Goal: Task Accomplishment & Management: Manage account settings

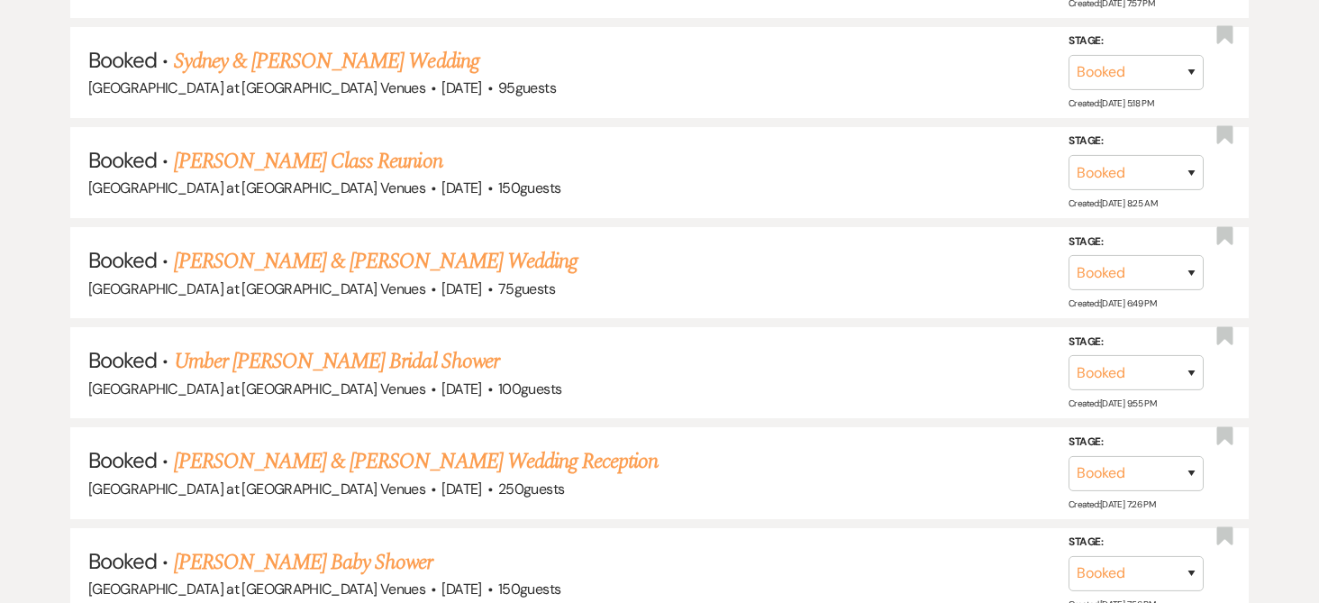
scroll to position [1081, 0]
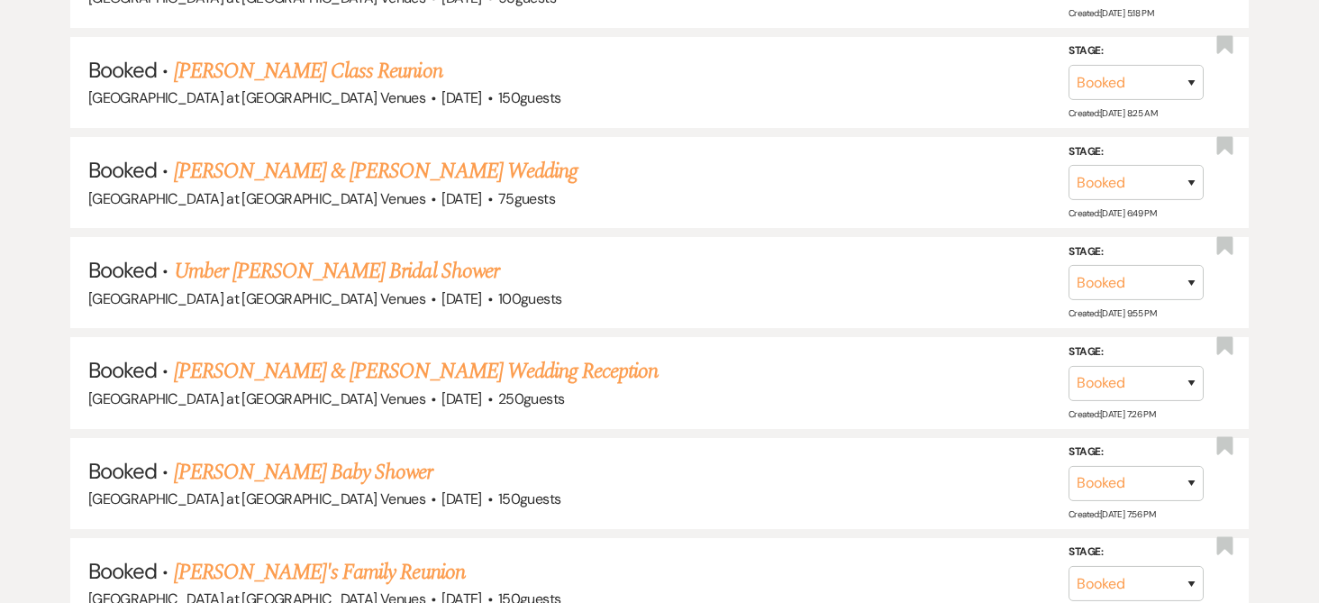
click at [308, 271] on link "Umber [PERSON_NAME] Bridal Shower" at bounding box center [336, 271] width 325 height 32
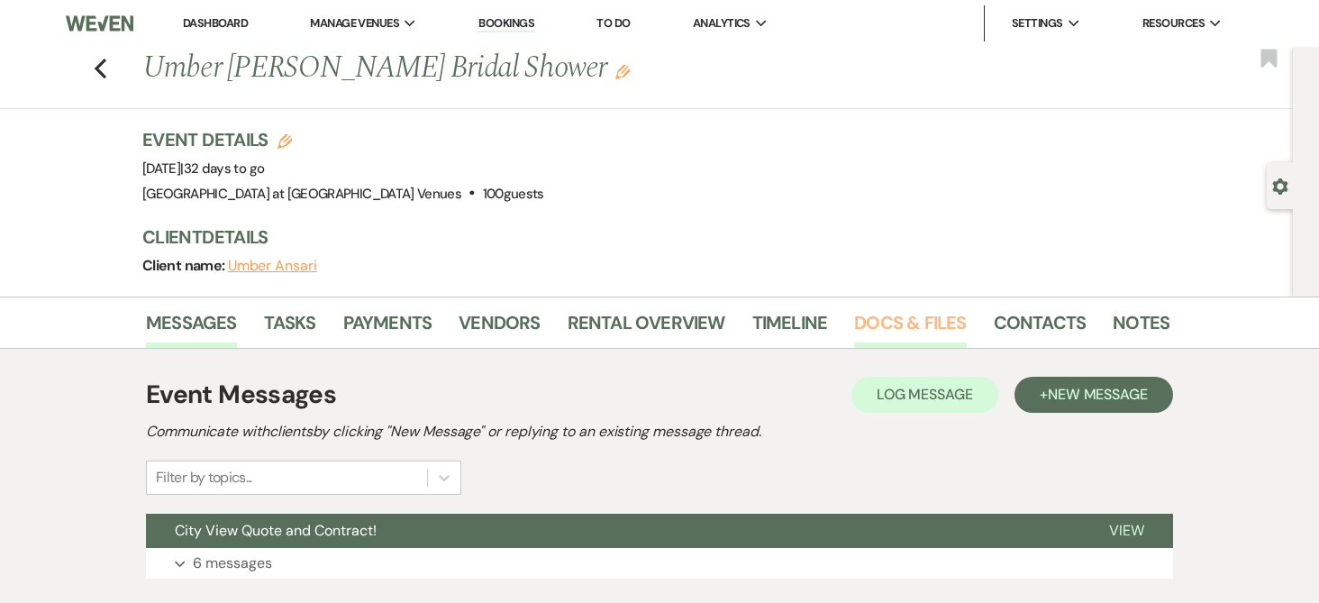
click at [894, 326] on link "Docs & Files" at bounding box center [910, 328] width 112 height 40
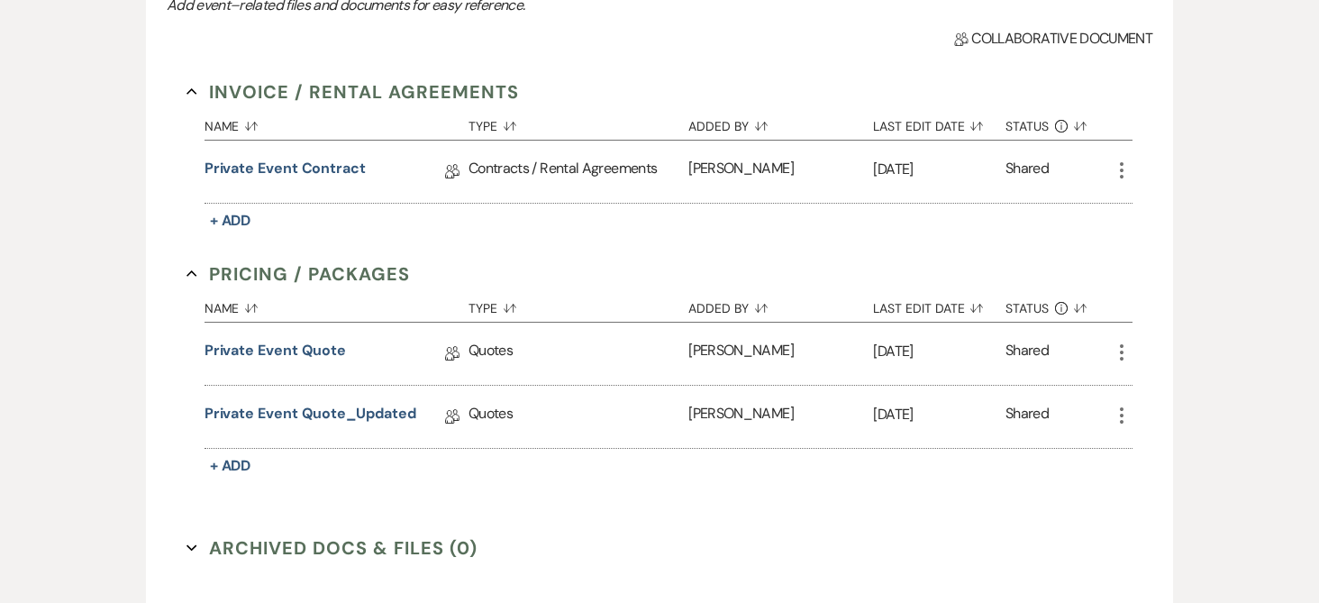
scroll to position [450, 0]
click at [312, 348] on link "Private Event Quote" at bounding box center [274, 352] width 141 height 28
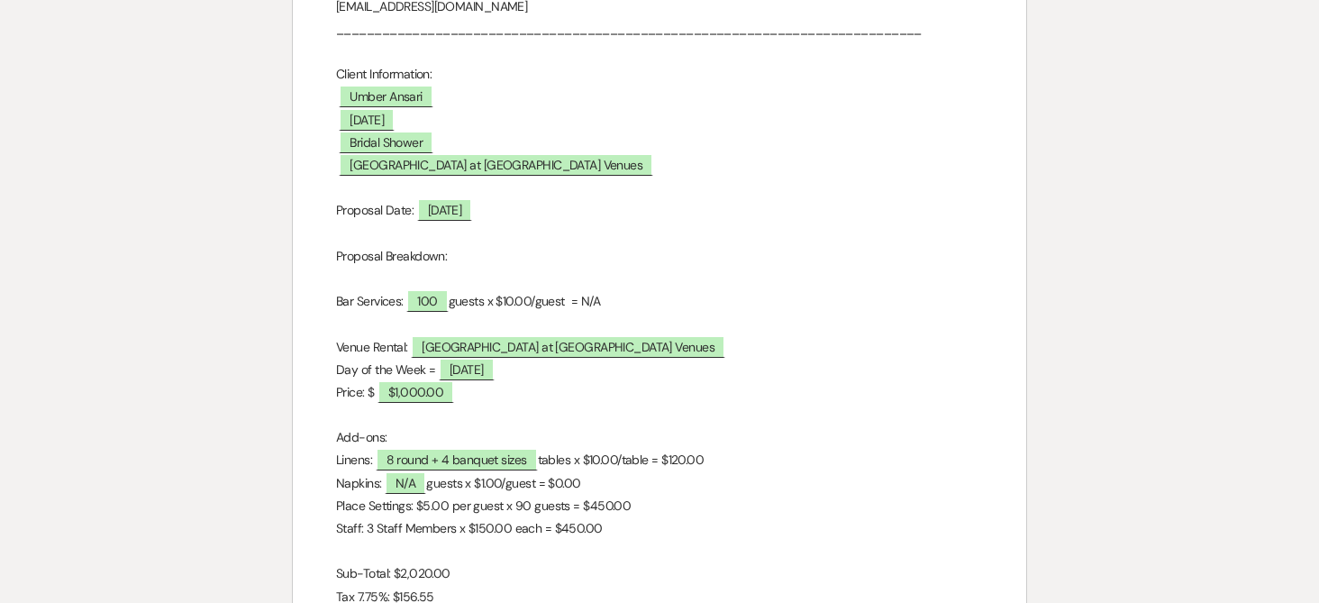
scroll to position [450, 0]
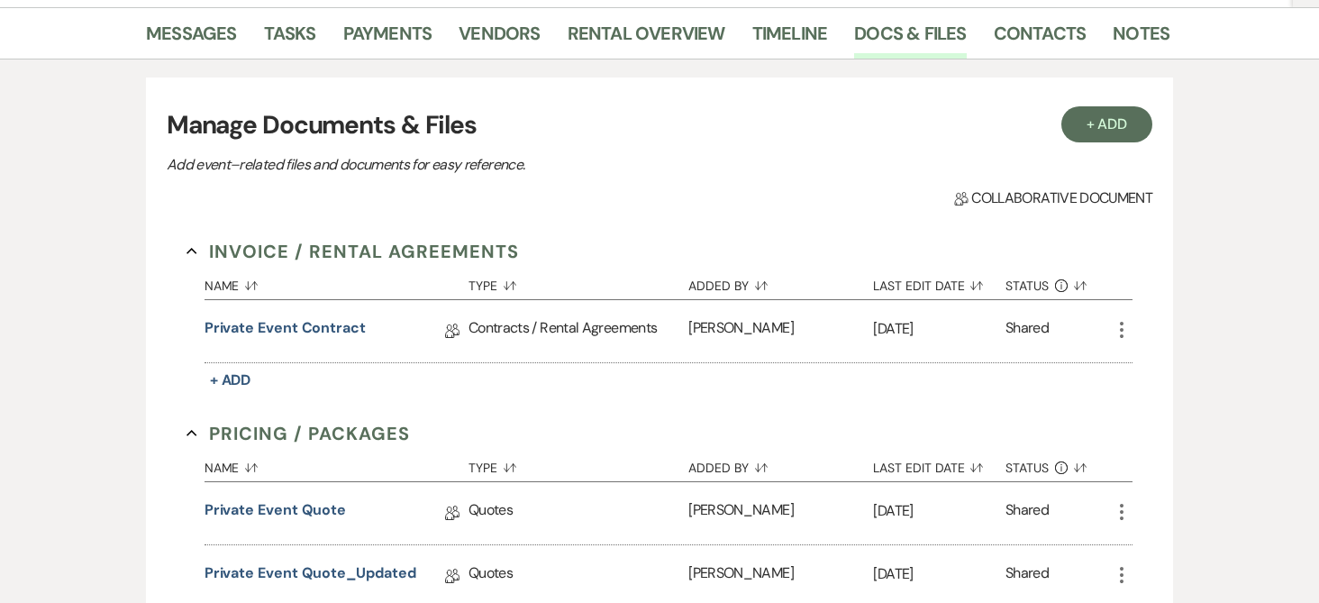
scroll to position [450, 0]
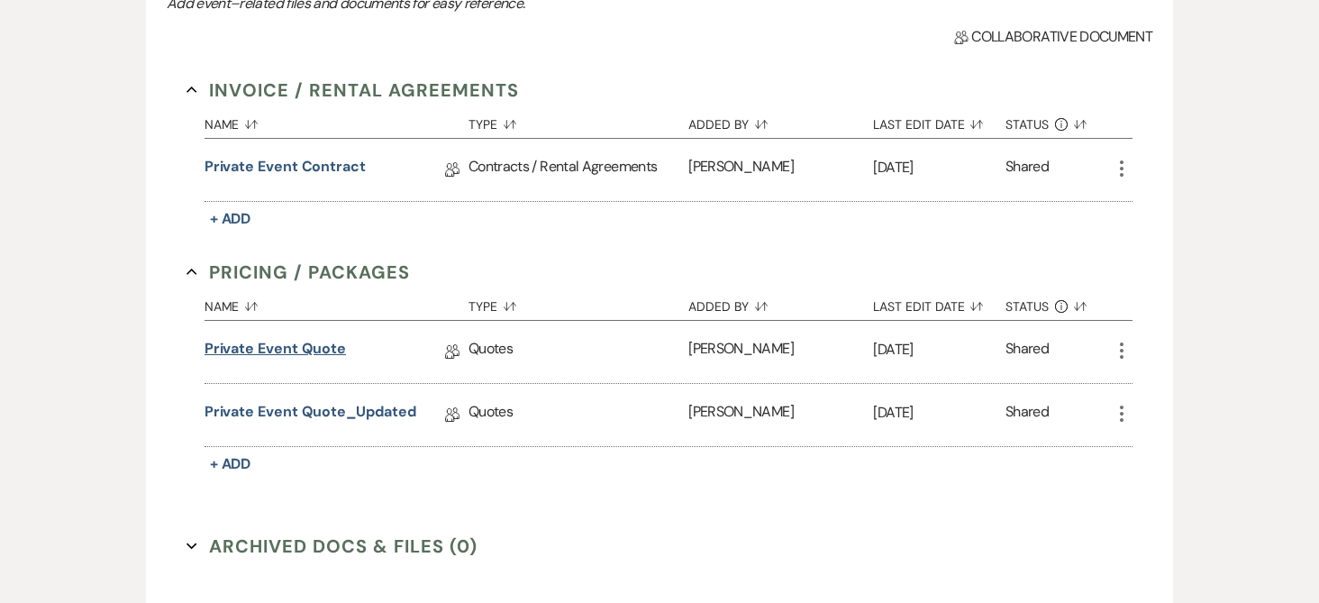
click at [247, 350] on link "Private Event Quote" at bounding box center [274, 352] width 141 height 28
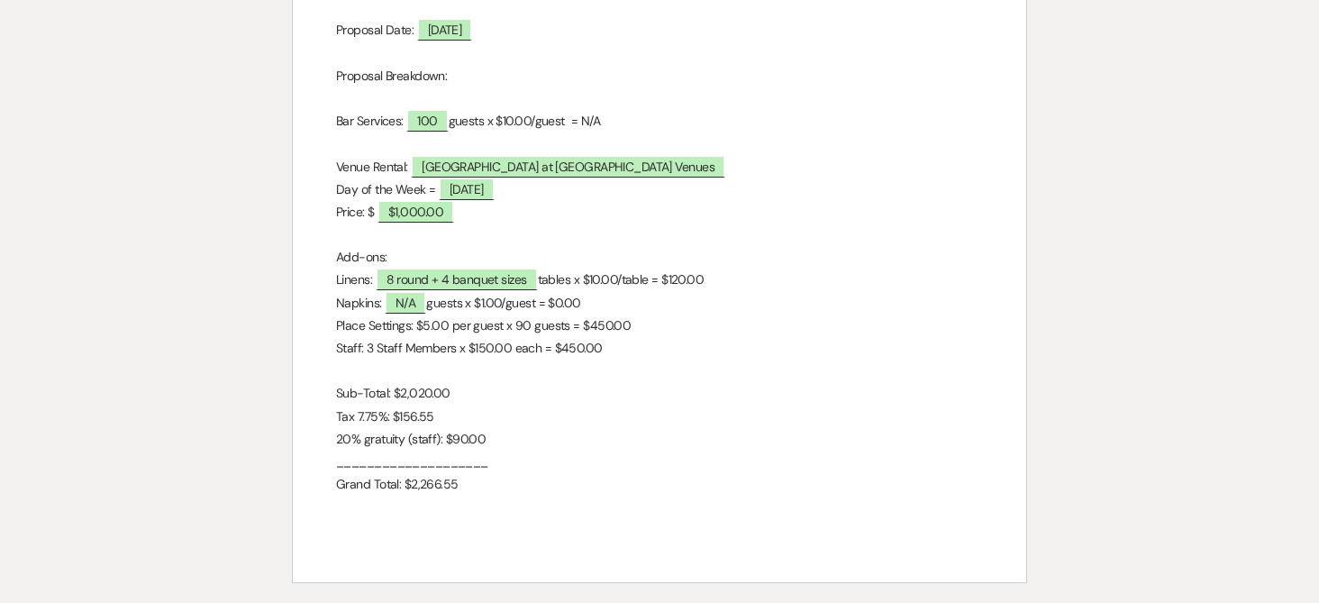
scroll to position [450, 0]
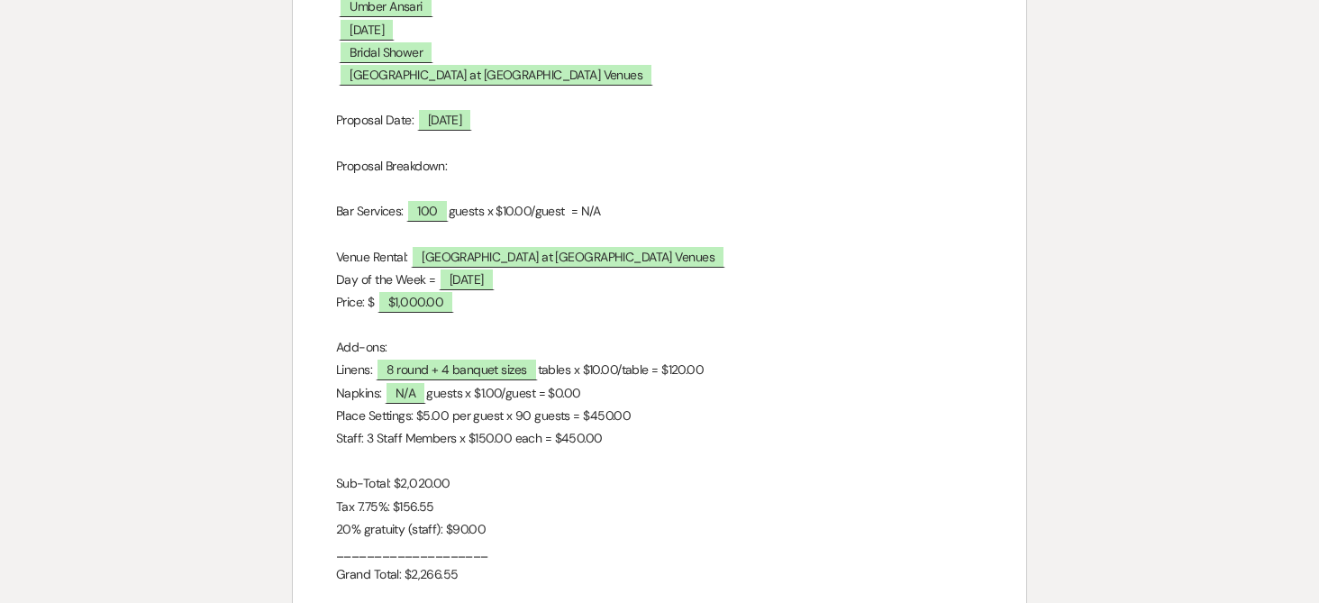
click at [733, 278] on p "Day of the Week = ﻿ [DATE] ﻿" at bounding box center [659, 279] width 647 height 23
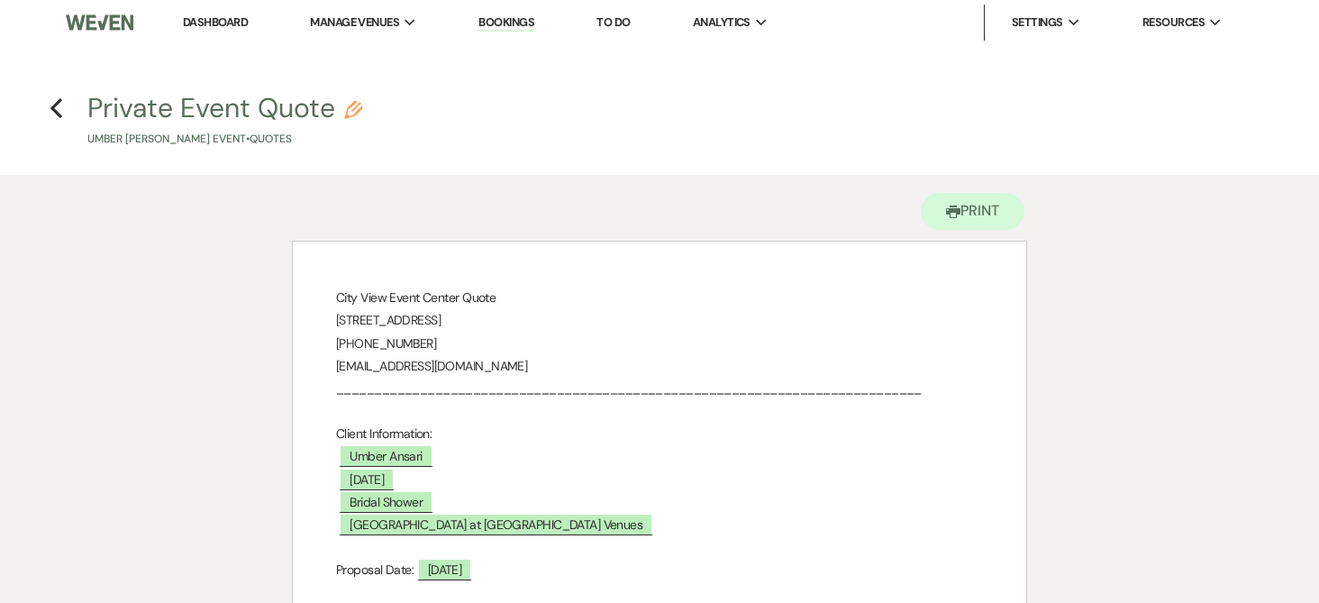
scroll to position [0, 0]
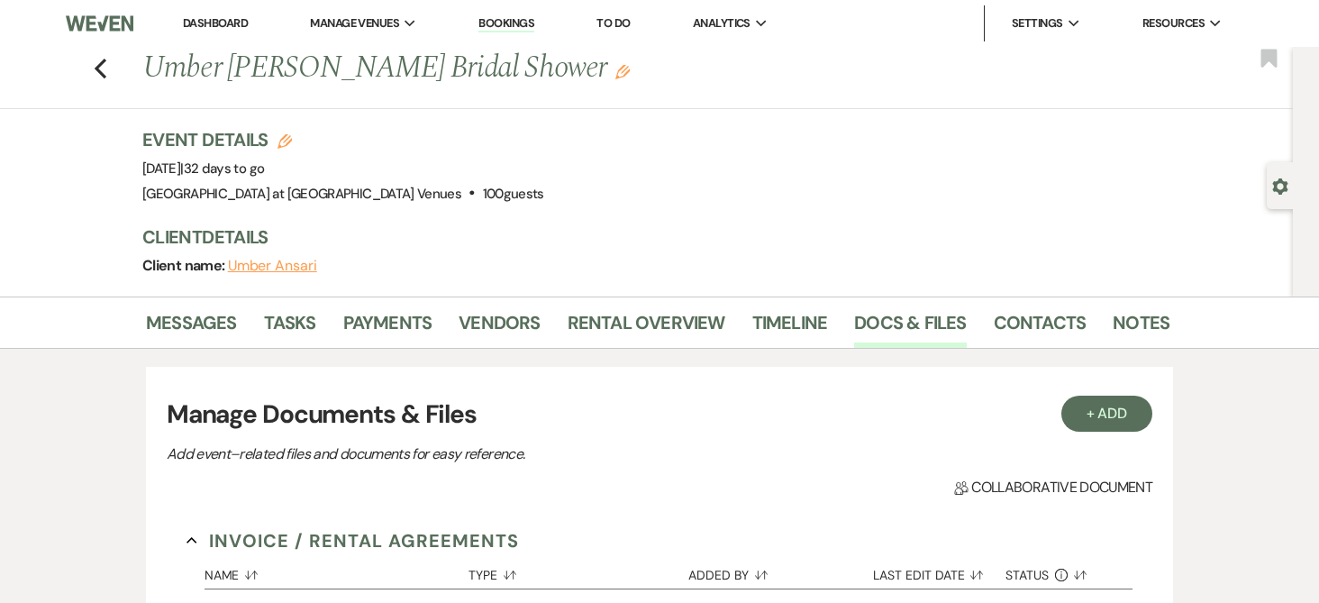
click at [506, 19] on link "Bookings" at bounding box center [506, 23] width 56 height 17
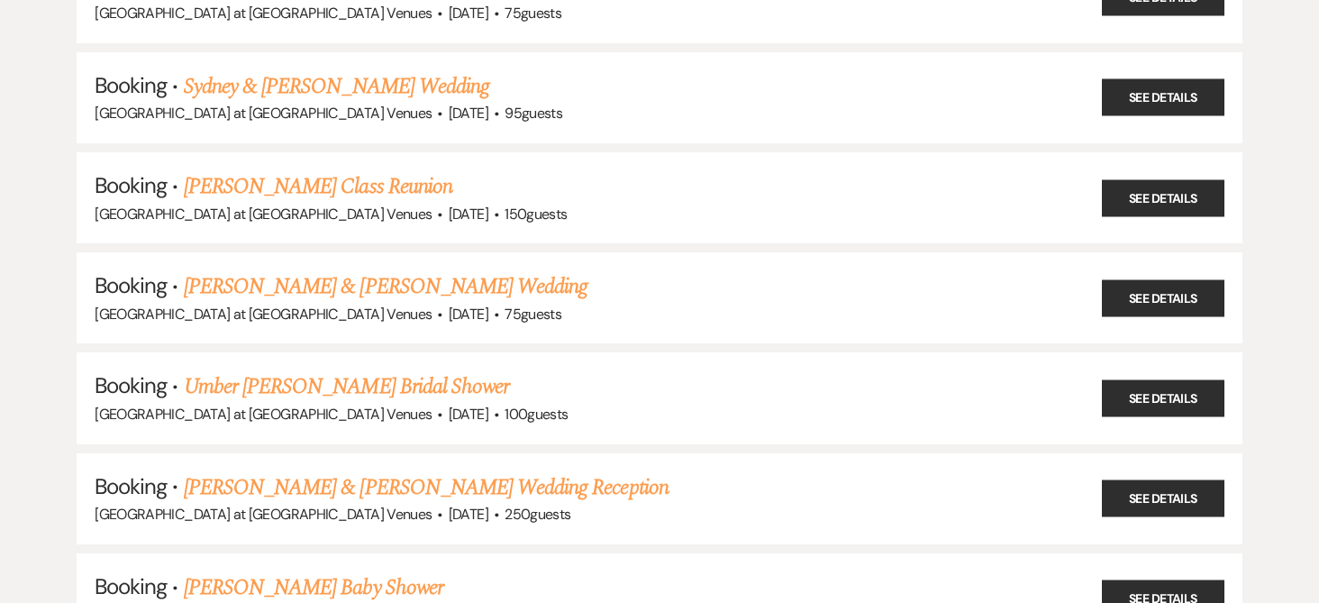
scroll to position [180, 0]
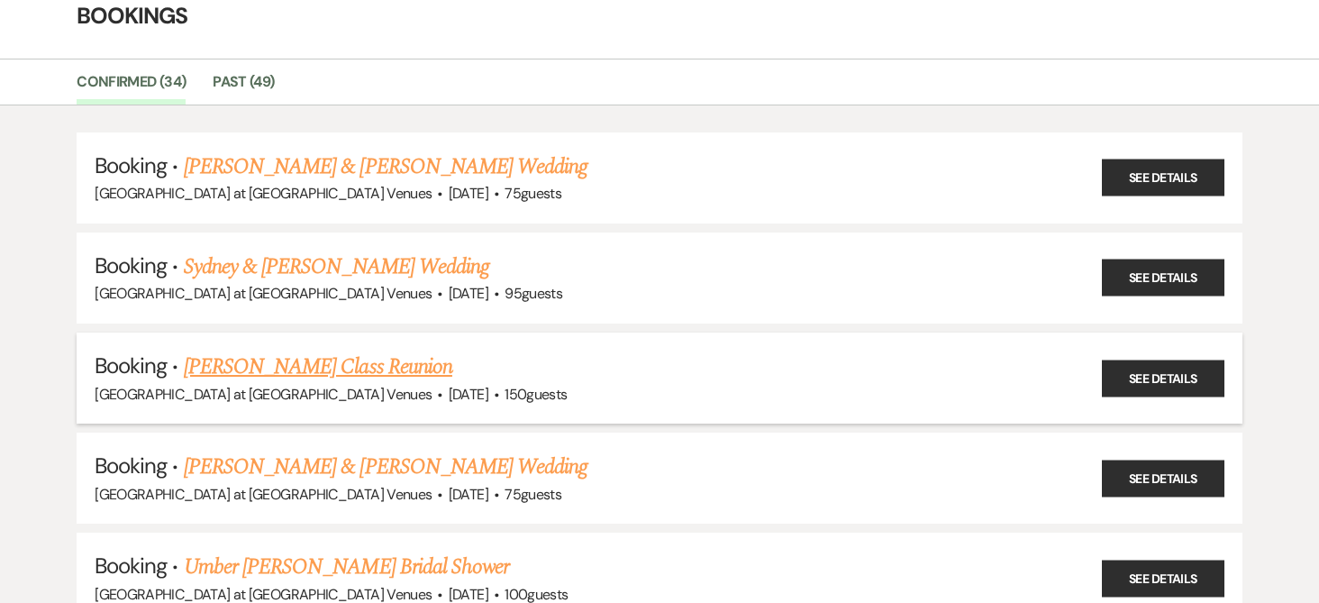
scroll to position [0, 0]
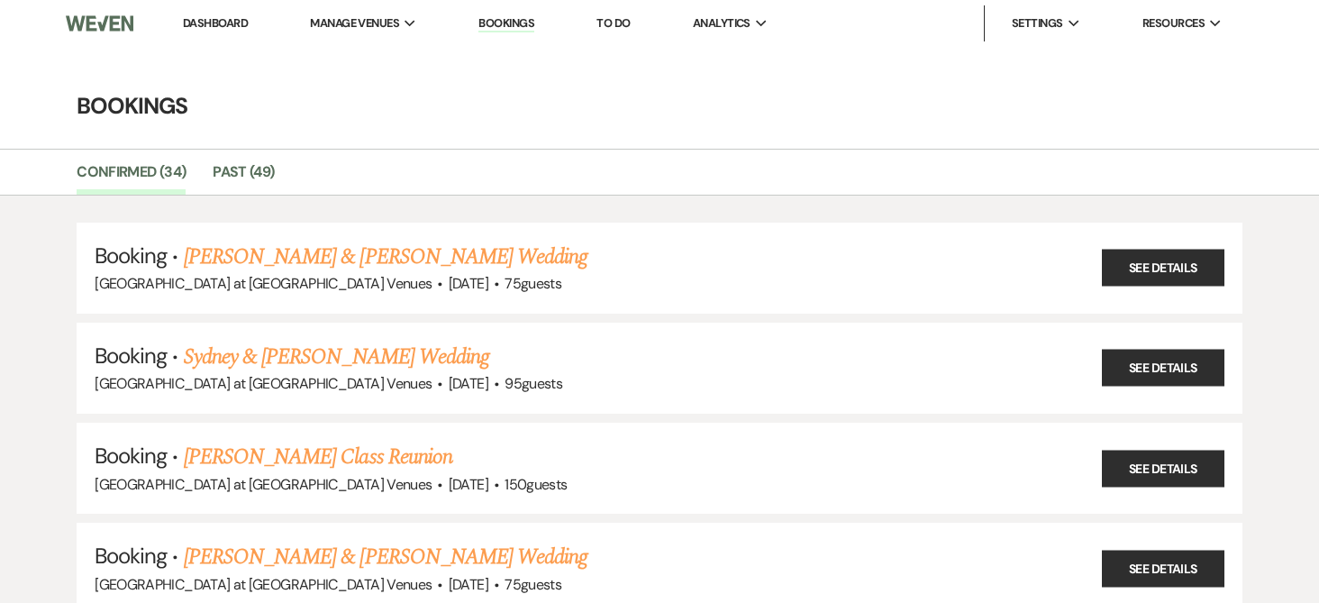
click at [523, 26] on link "Bookings" at bounding box center [506, 23] width 56 height 17
click at [512, 24] on link "Bookings" at bounding box center [506, 23] width 56 height 17
